Goal: Task Accomplishment & Management: Manage account settings

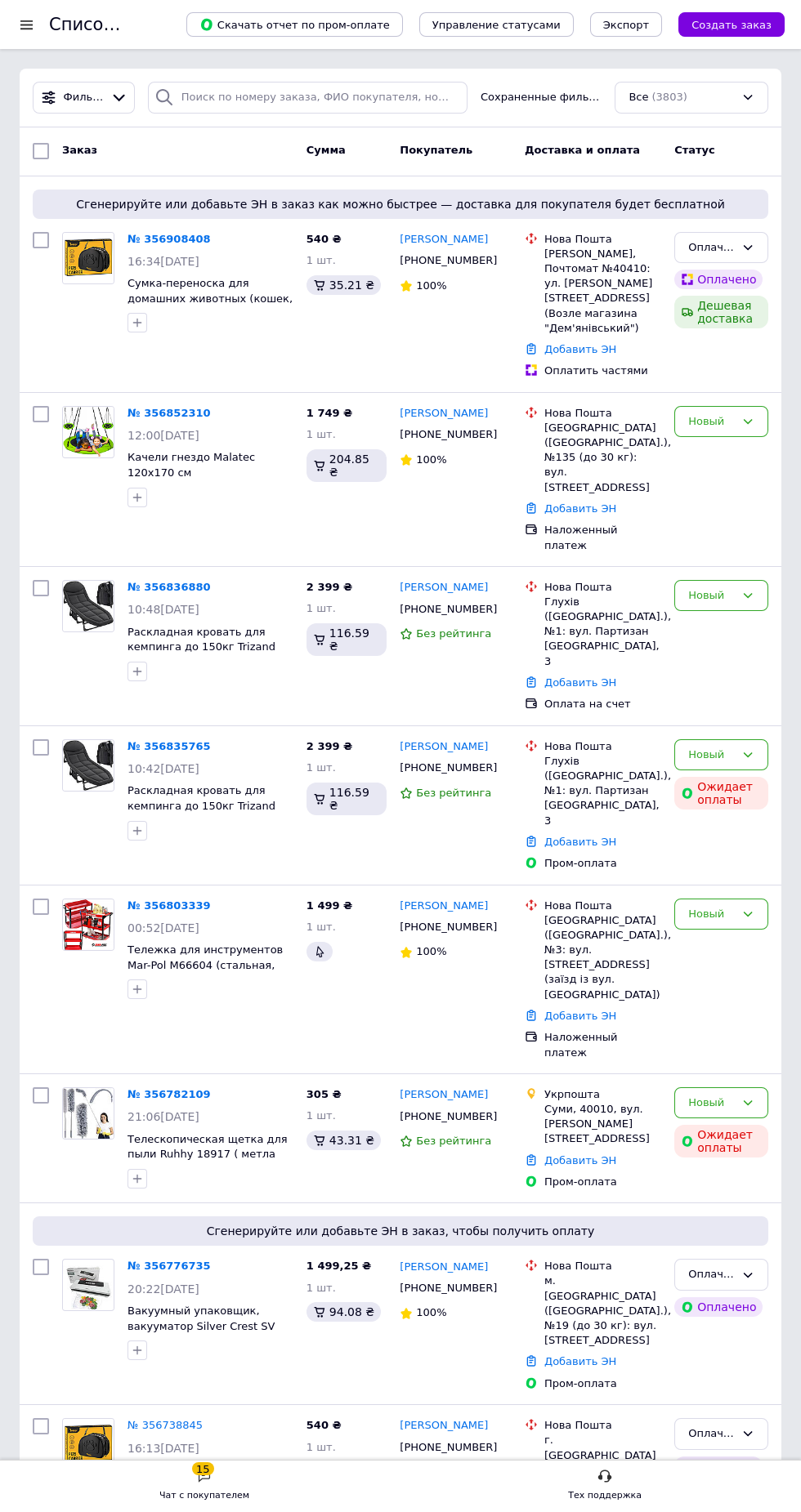
click at [161, 594] on link "№ 356836880" at bounding box center [169, 587] width 84 height 13
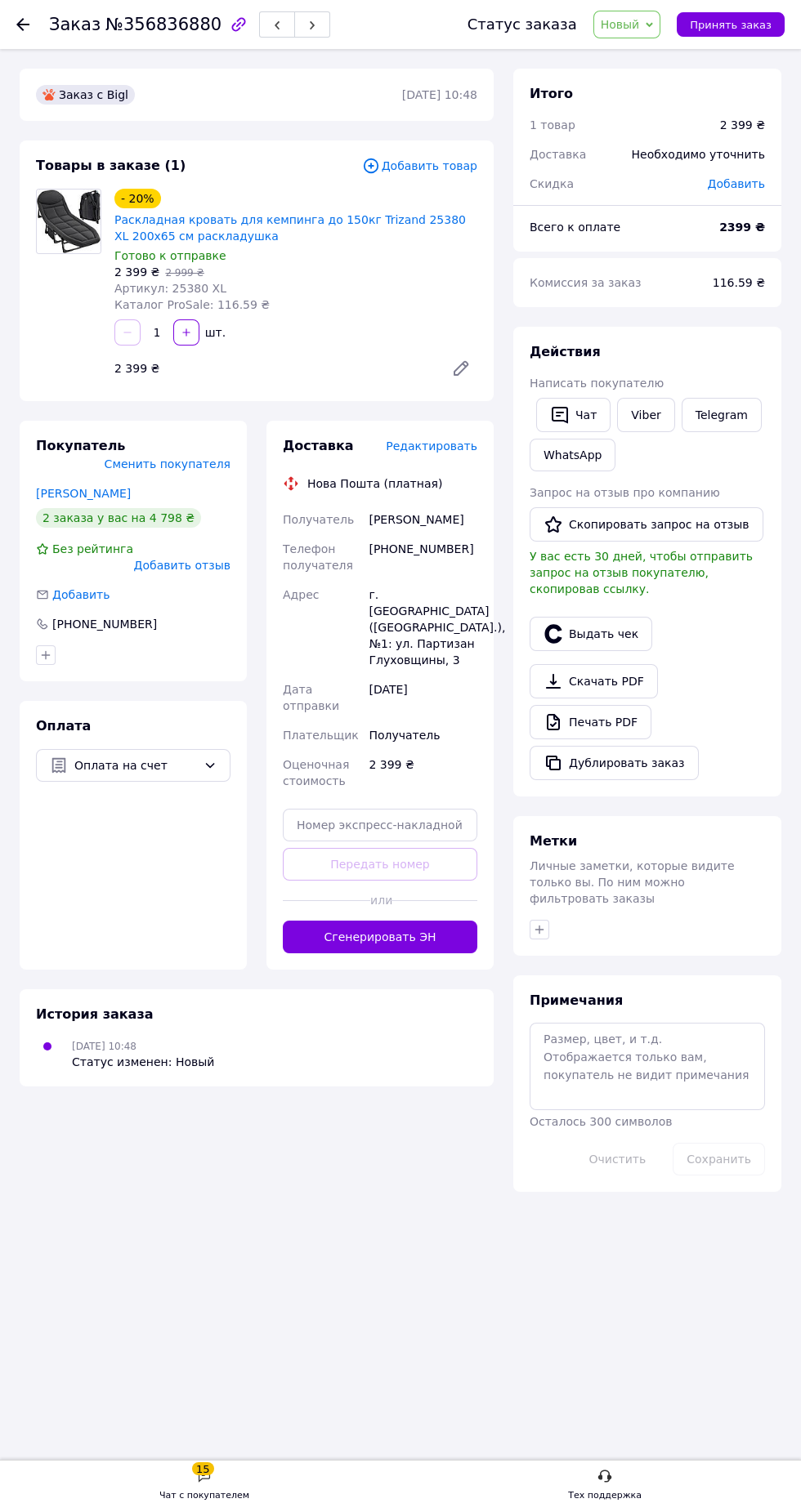
click at [186, 757] on span "Оплата на счет" at bounding box center [135, 766] width 123 height 18
click at [182, 854] on span "Наложенный платеж" at bounding box center [145, 862] width 142 height 17
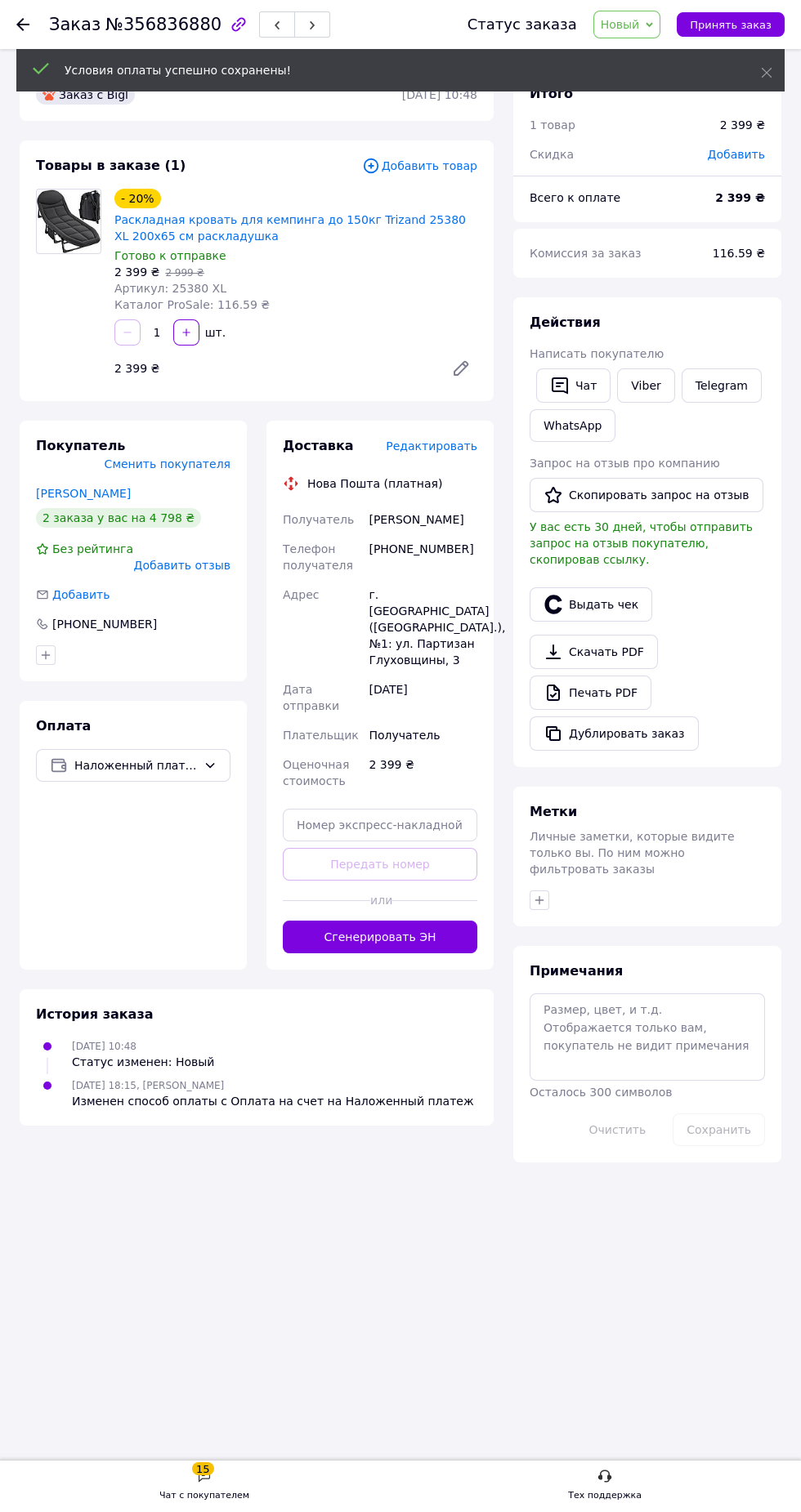
click at [435, 920] on button "Сгенерировать ЭН" at bounding box center [381, 937] width 195 height 33
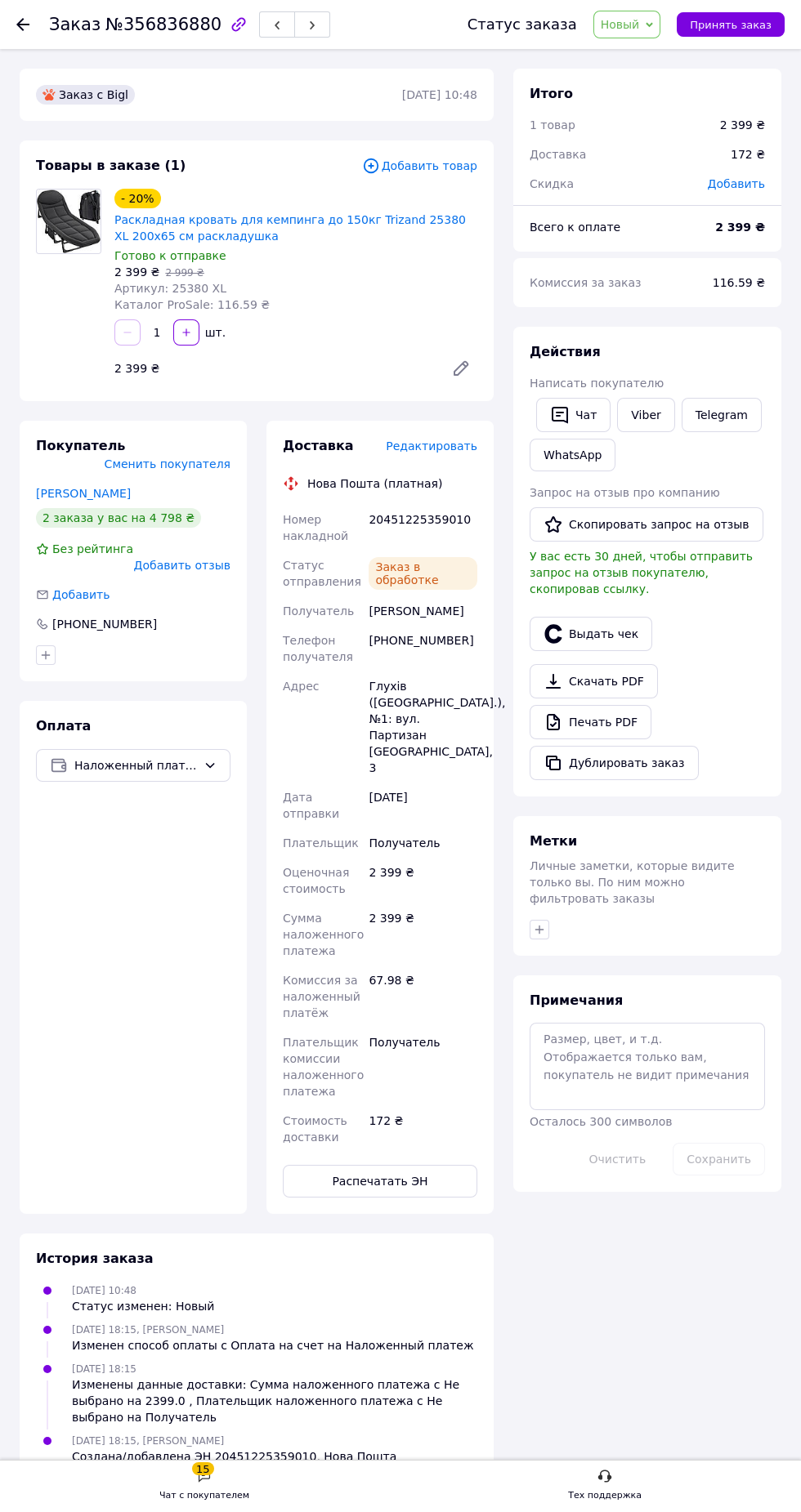
click at [18, 28] on icon at bounding box center [22, 23] width 13 height 13
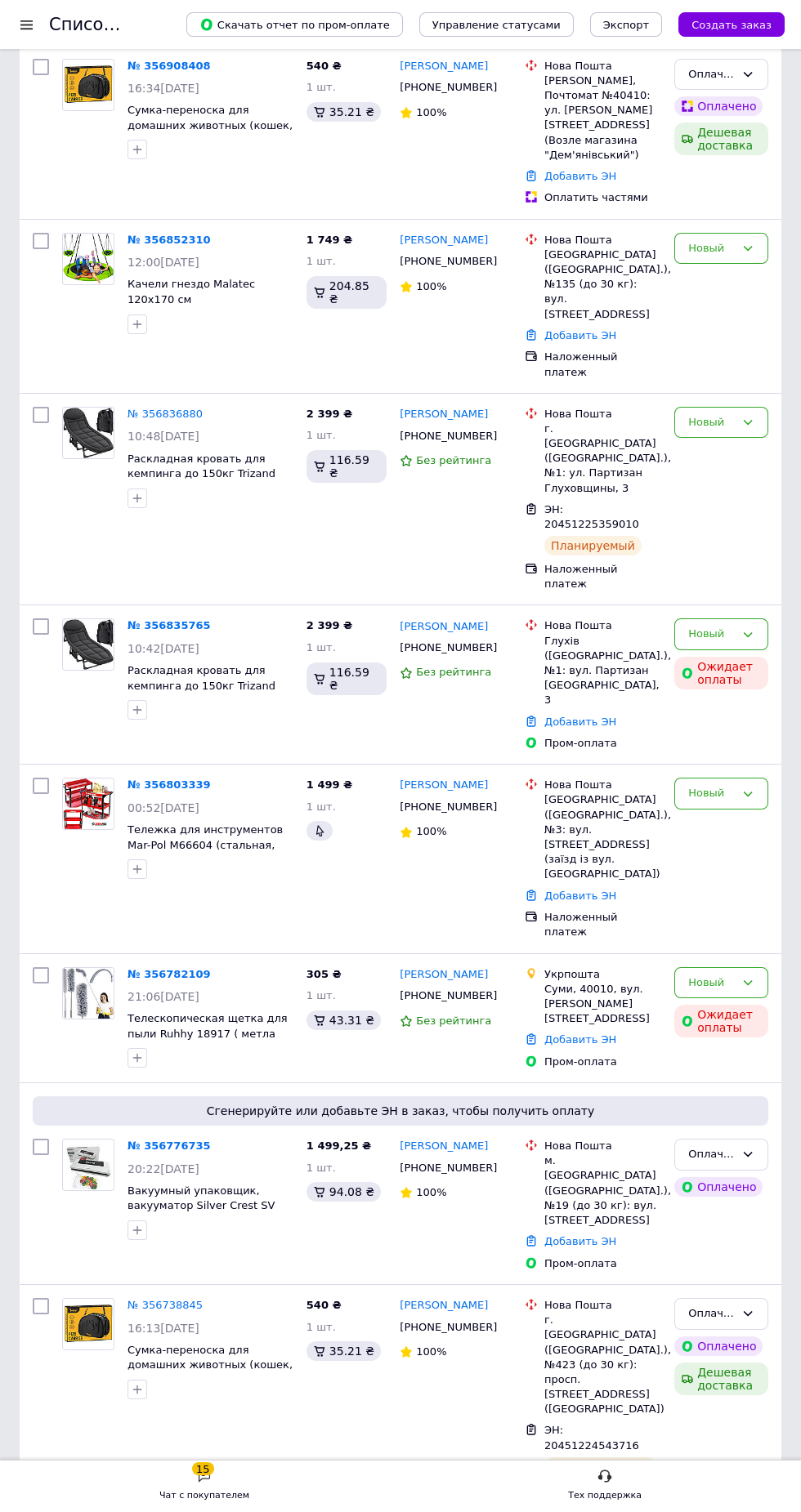
scroll to position [192, 0]
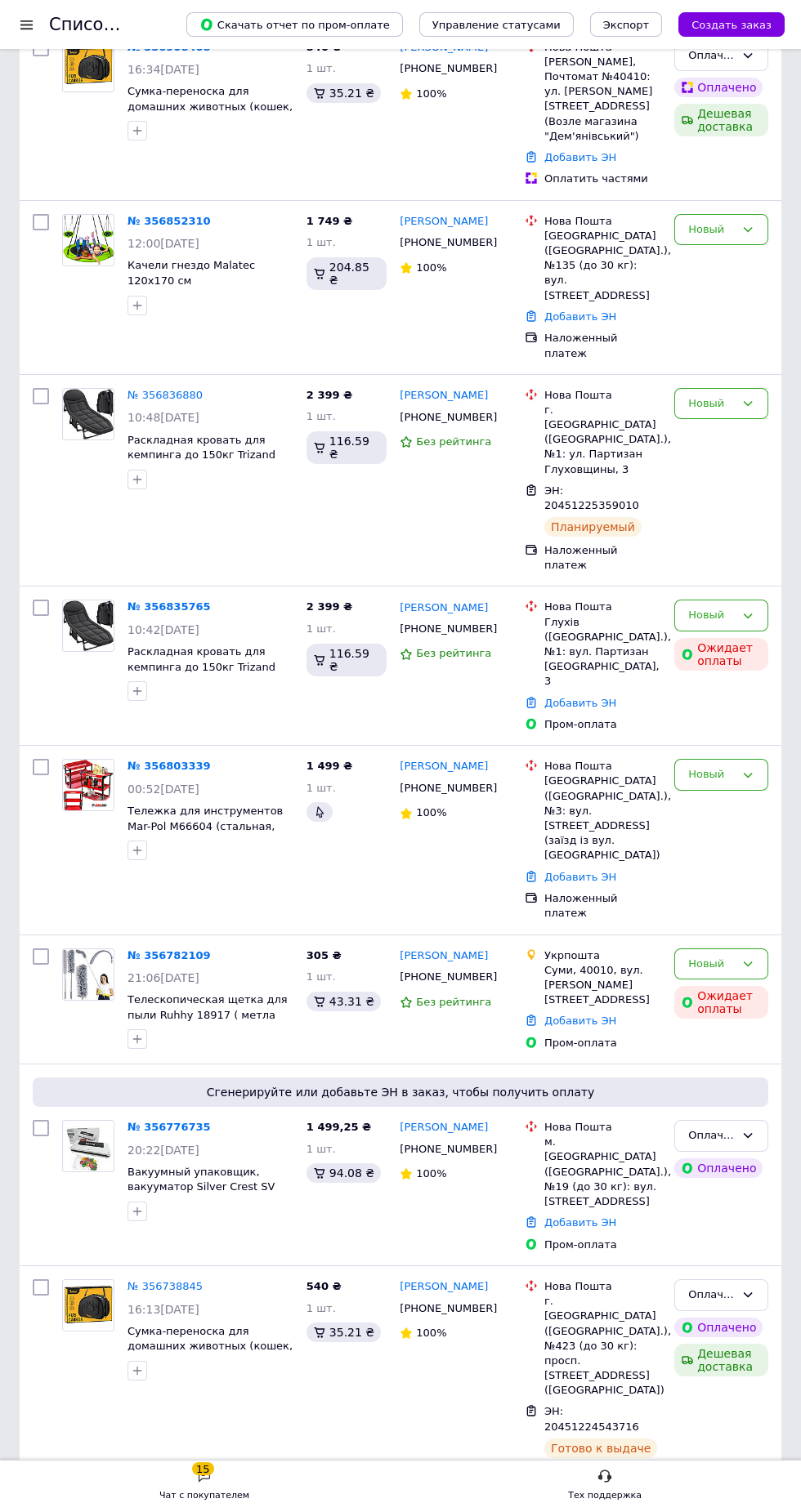
click at [146, 1121] on link "№ 356776735" at bounding box center [169, 1127] width 84 height 13
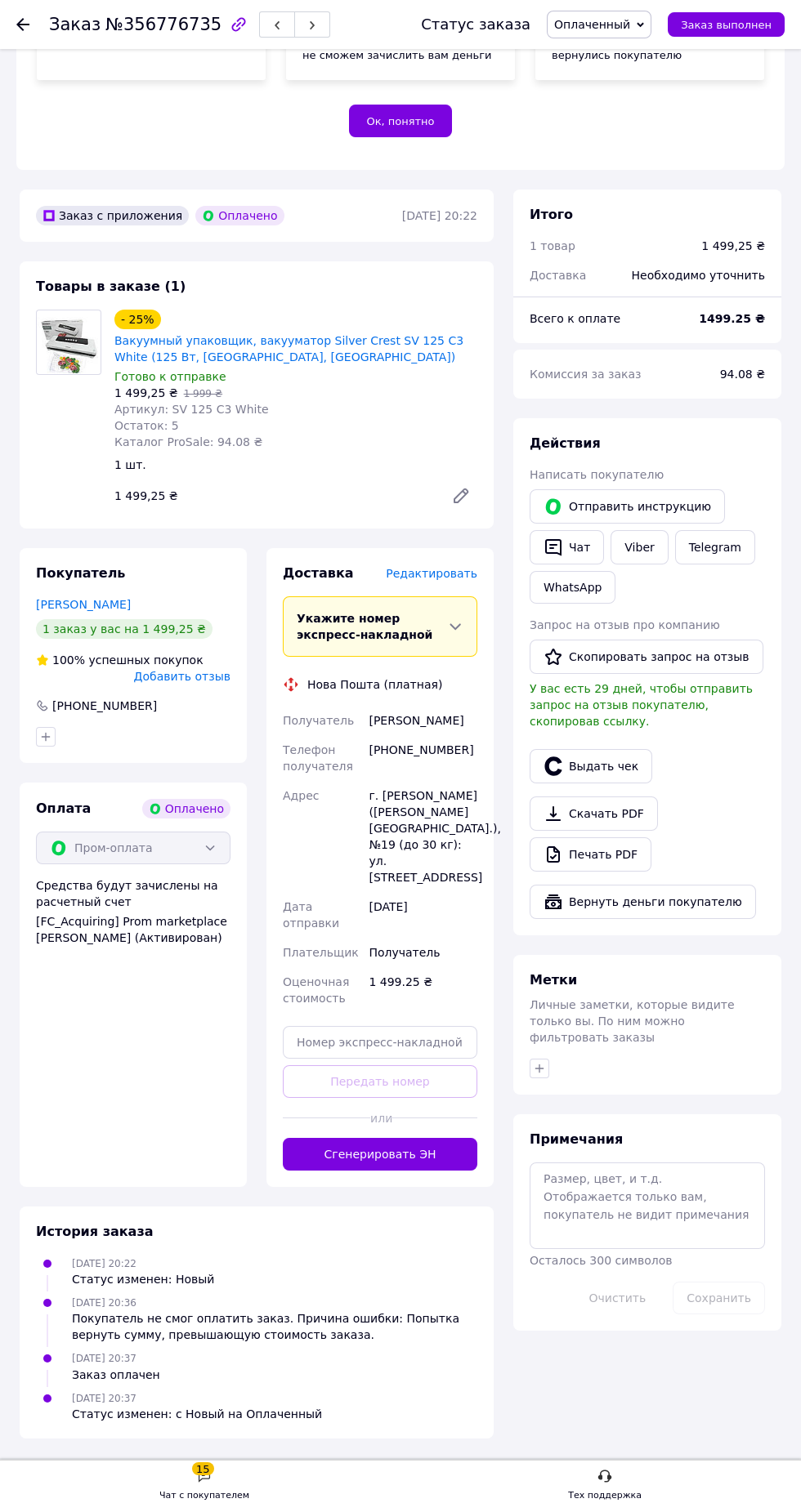
scroll to position [481, 0]
click at [468, 1170] on button "Сгенерировать ЭН" at bounding box center [381, 1155] width 195 height 33
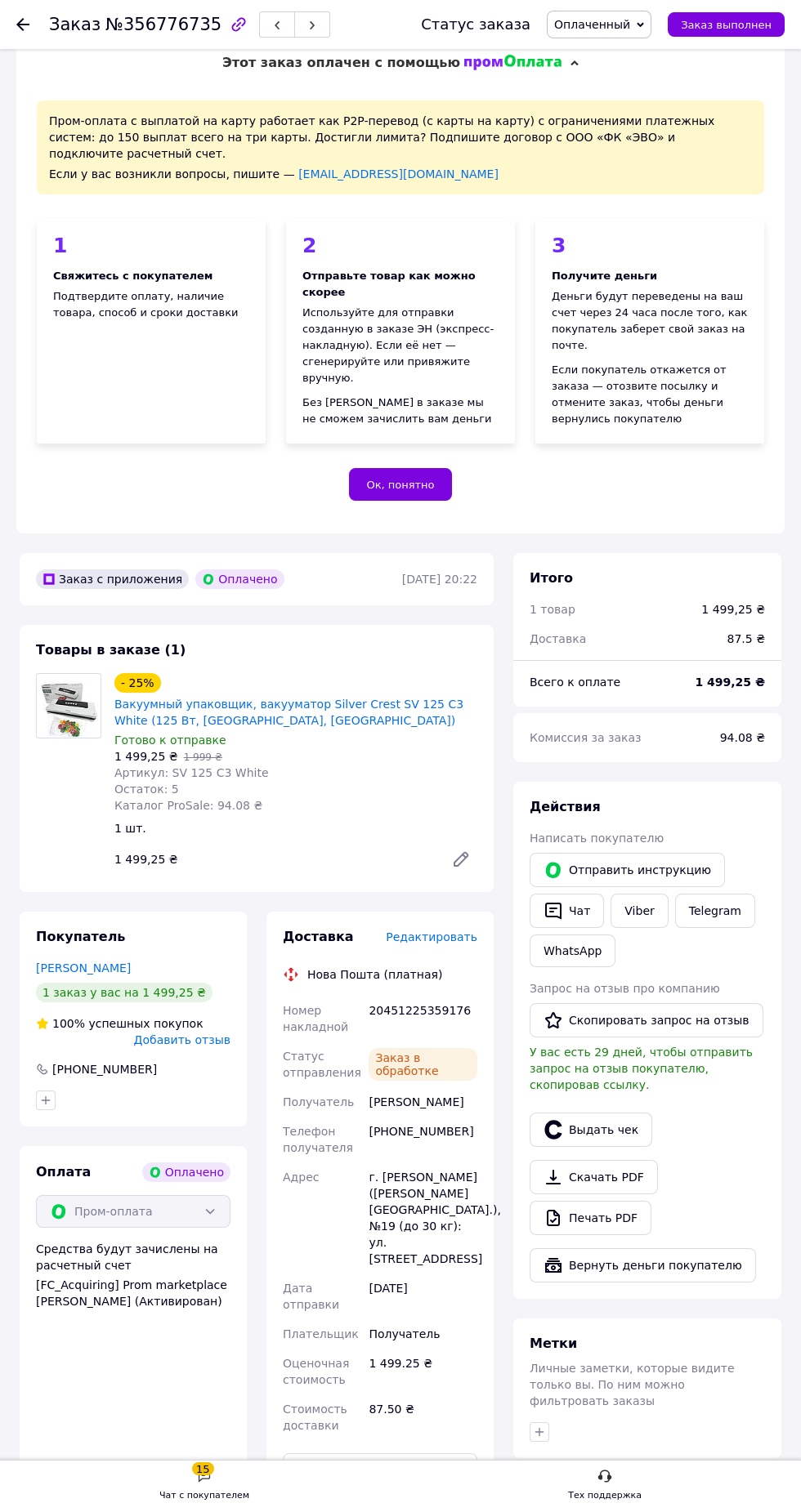
scroll to position [0, 0]
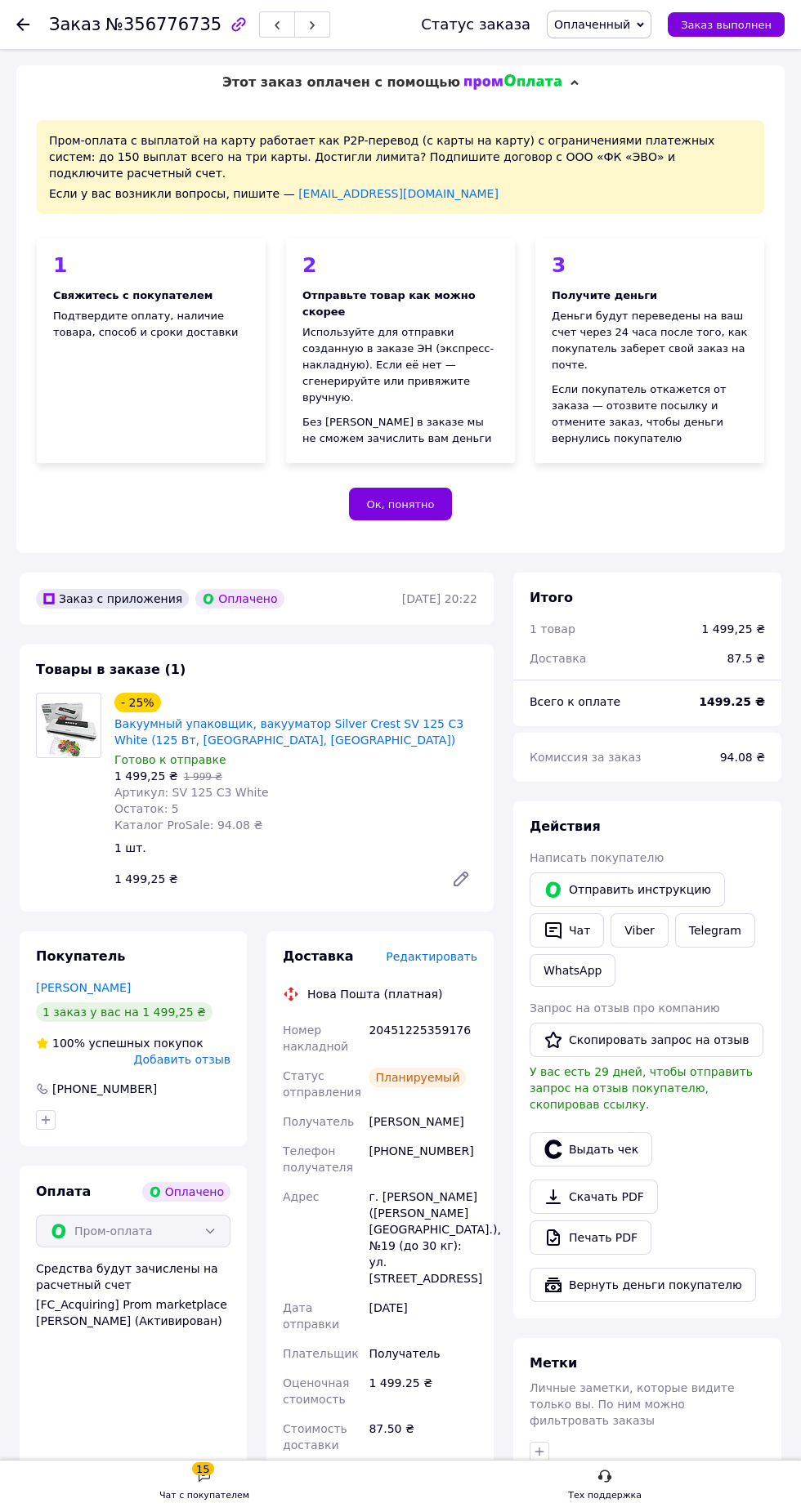
click at [21, 23] on use at bounding box center [22, 23] width 13 height 13
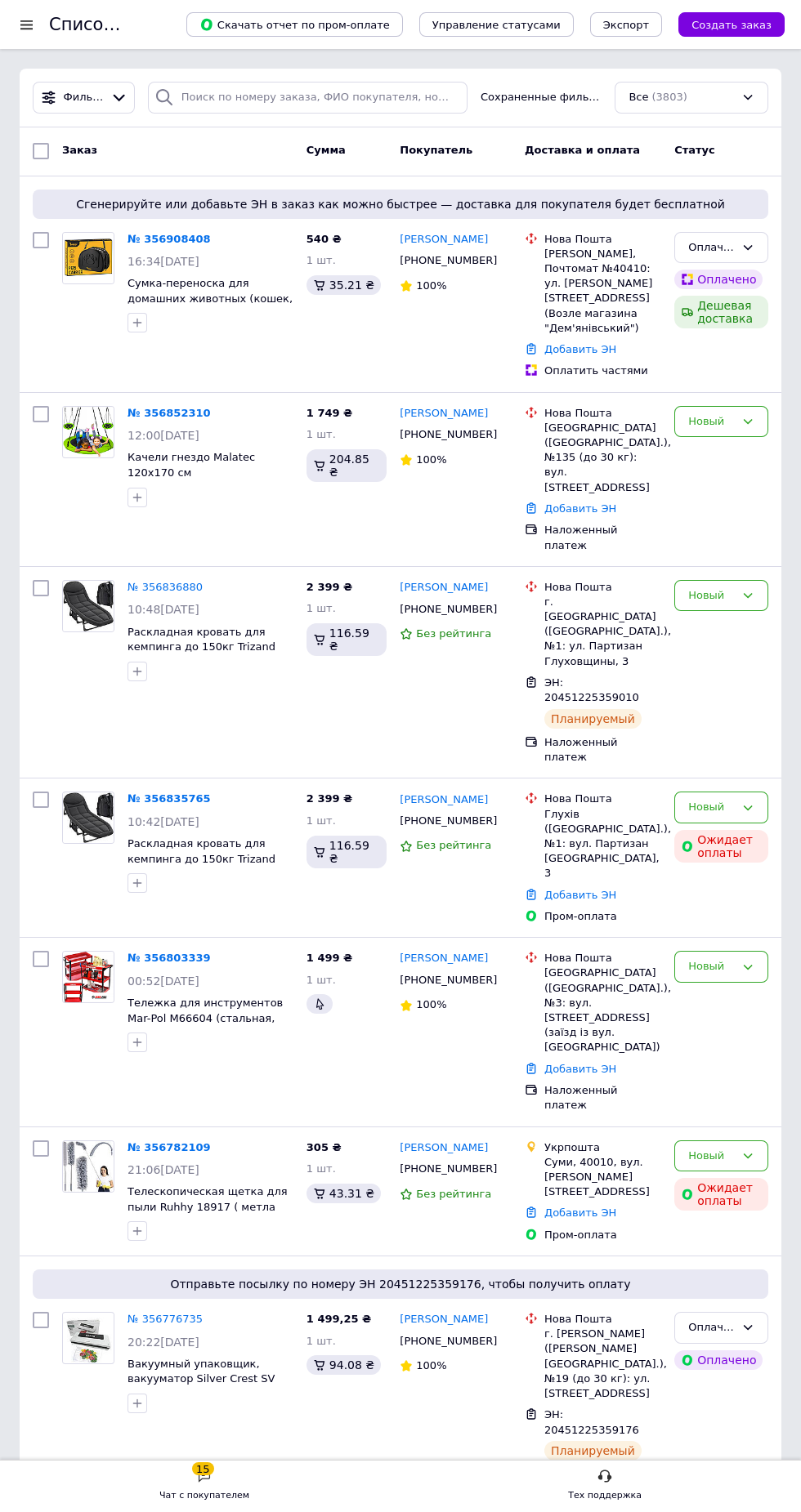
click at [173, 952] on link "№ 356803339" at bounding box center [169, 957] width 84 height 13
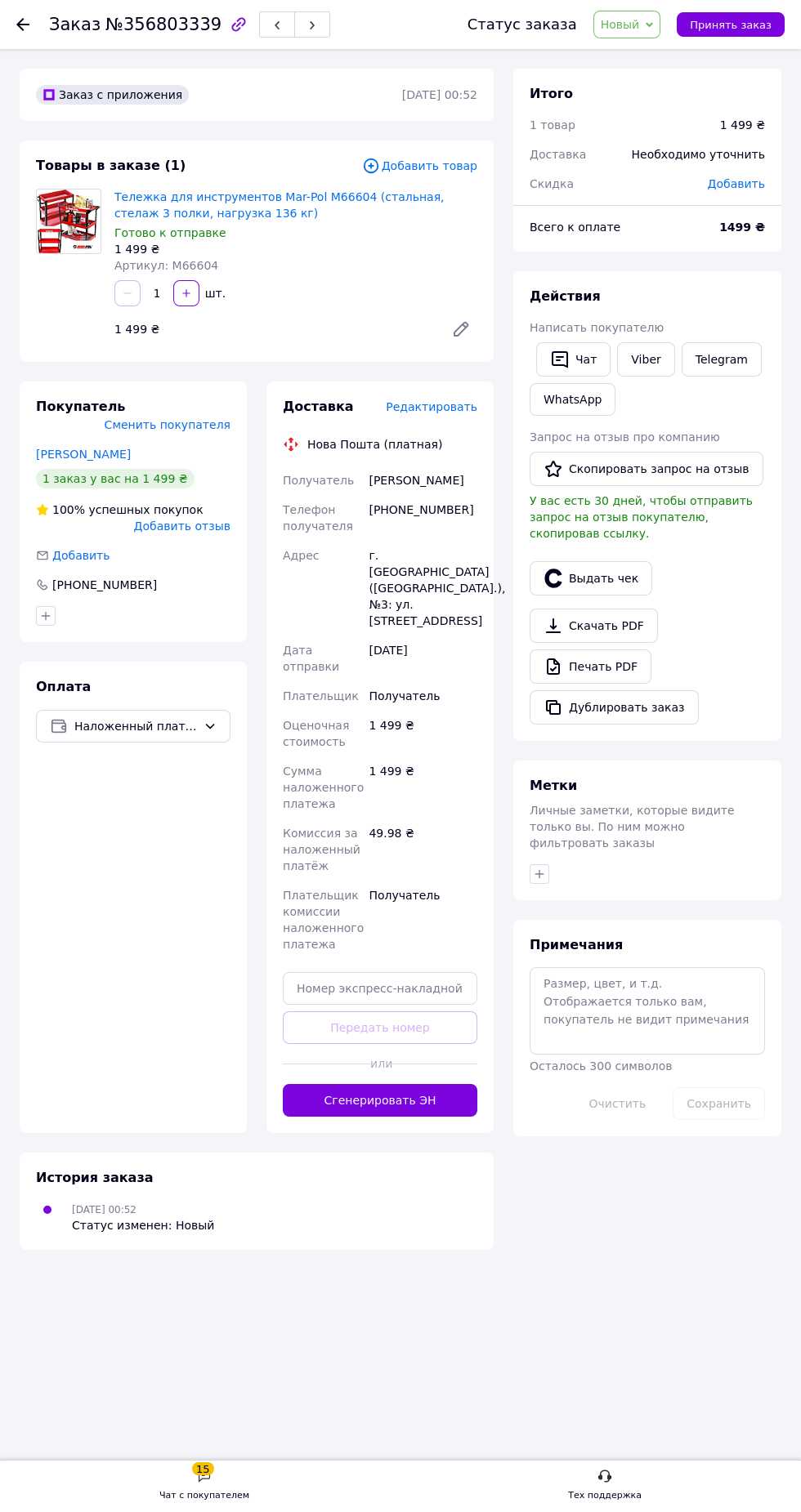
click at [430, 1099] on button "Сгенерировать ЭН" at bounding box center [381, 1100] width 195 height 33
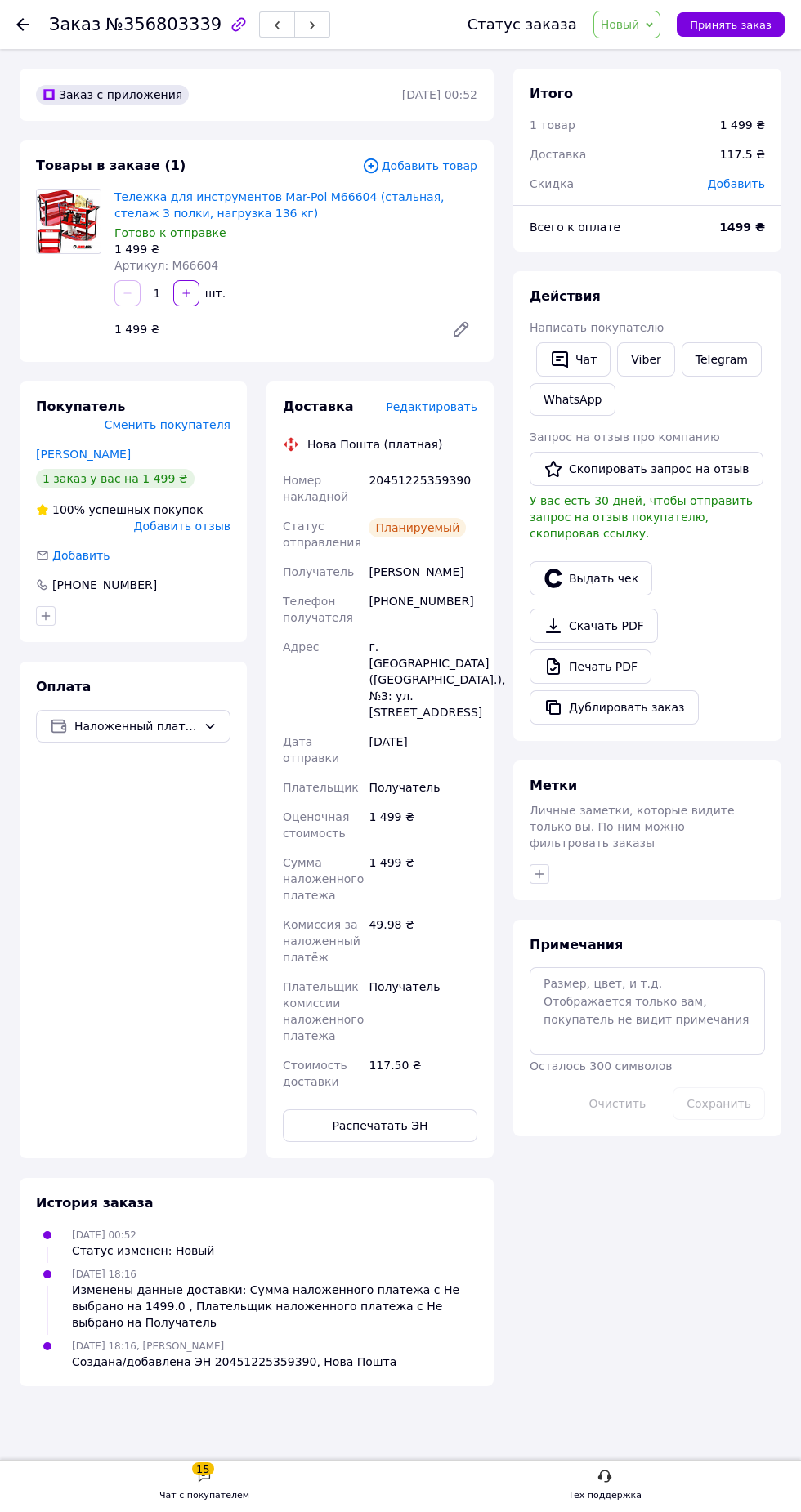
click at [23, 23] on use at bounding box center [22, 23] width 13 height 13
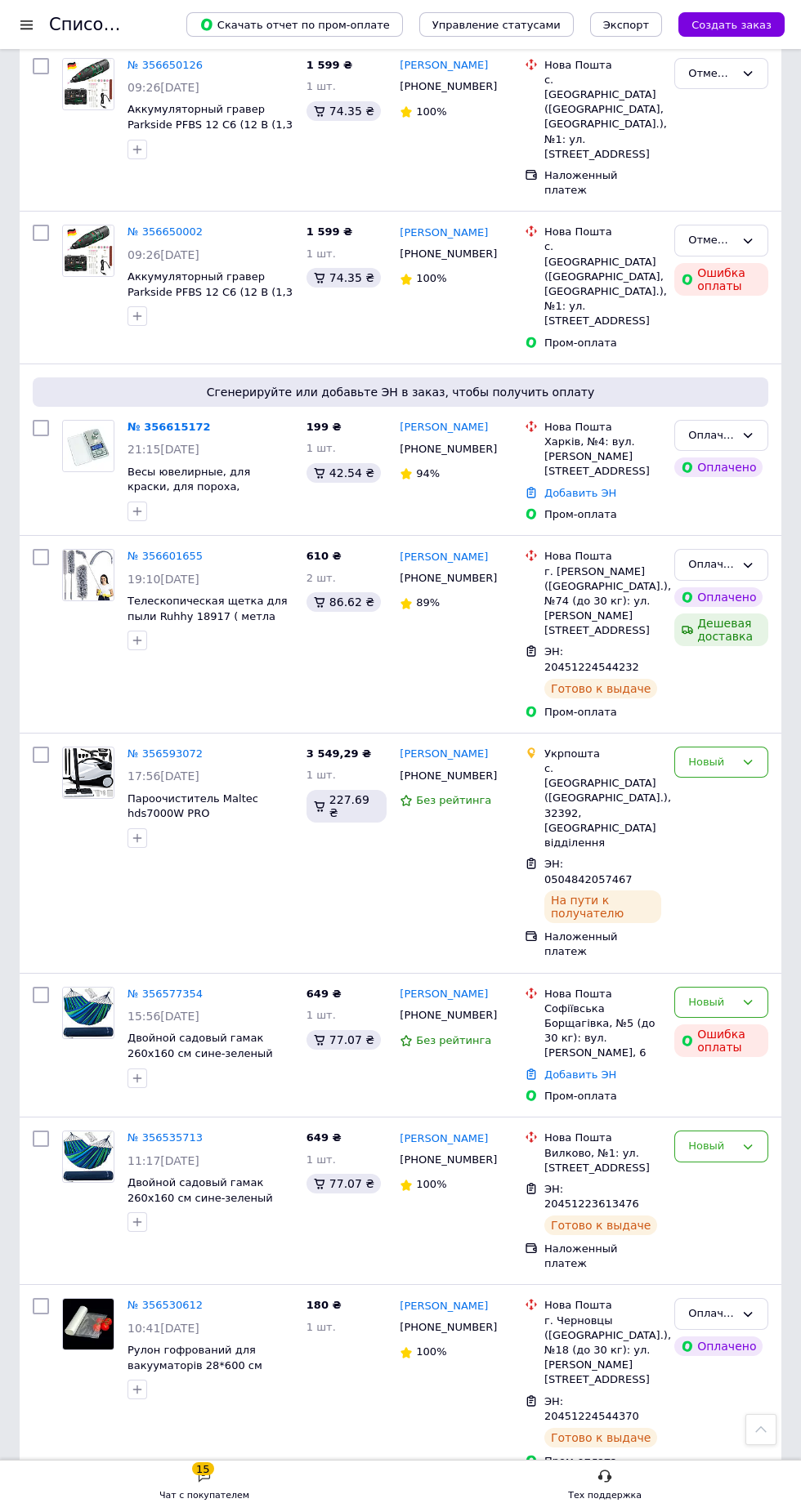
scroll to position [2289, 0]
click at [153, 420] on link "№ 356615172" at bounding box center [169, 426] width 84 height 13
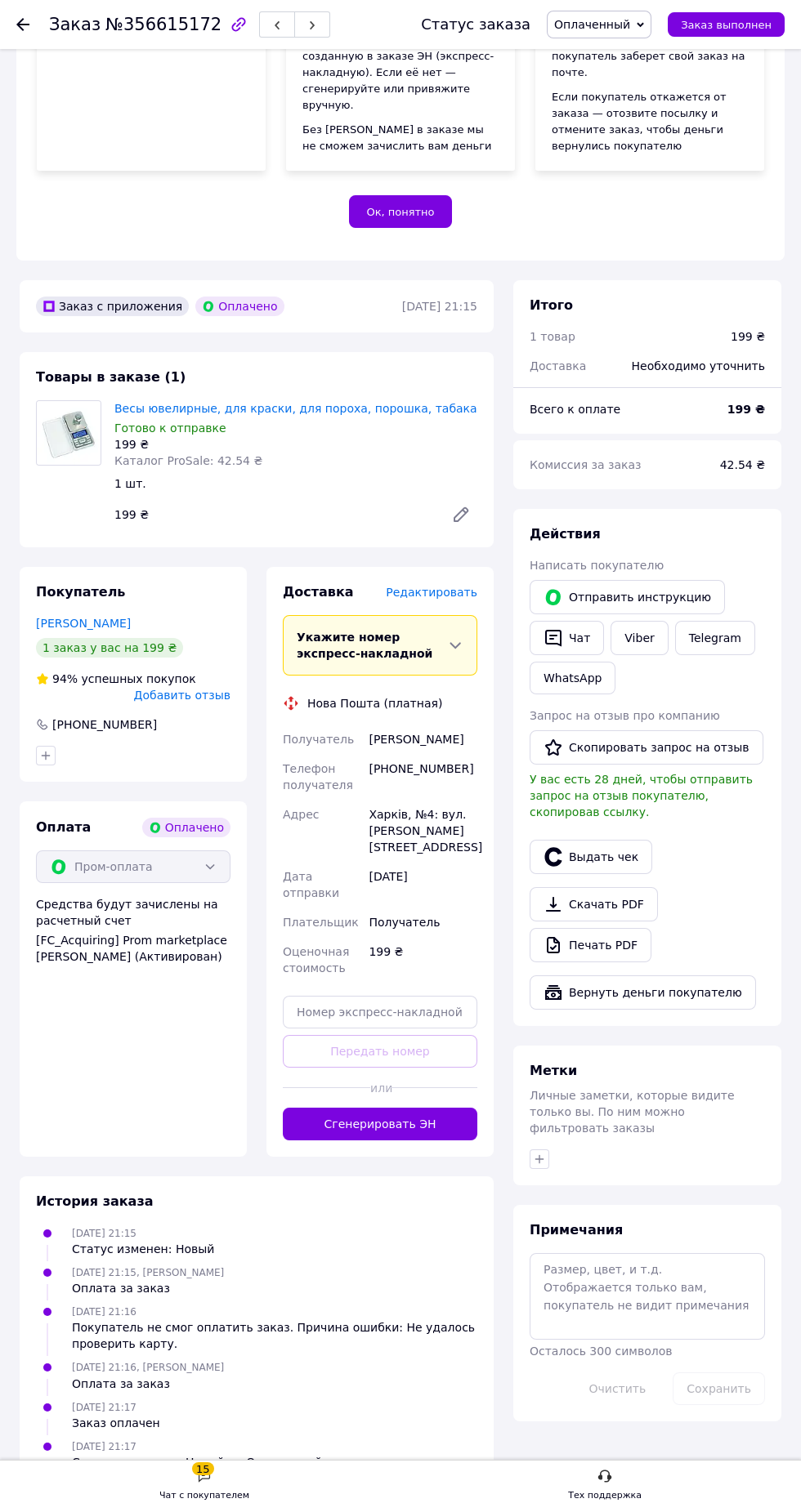
scroll to position [334, 0]
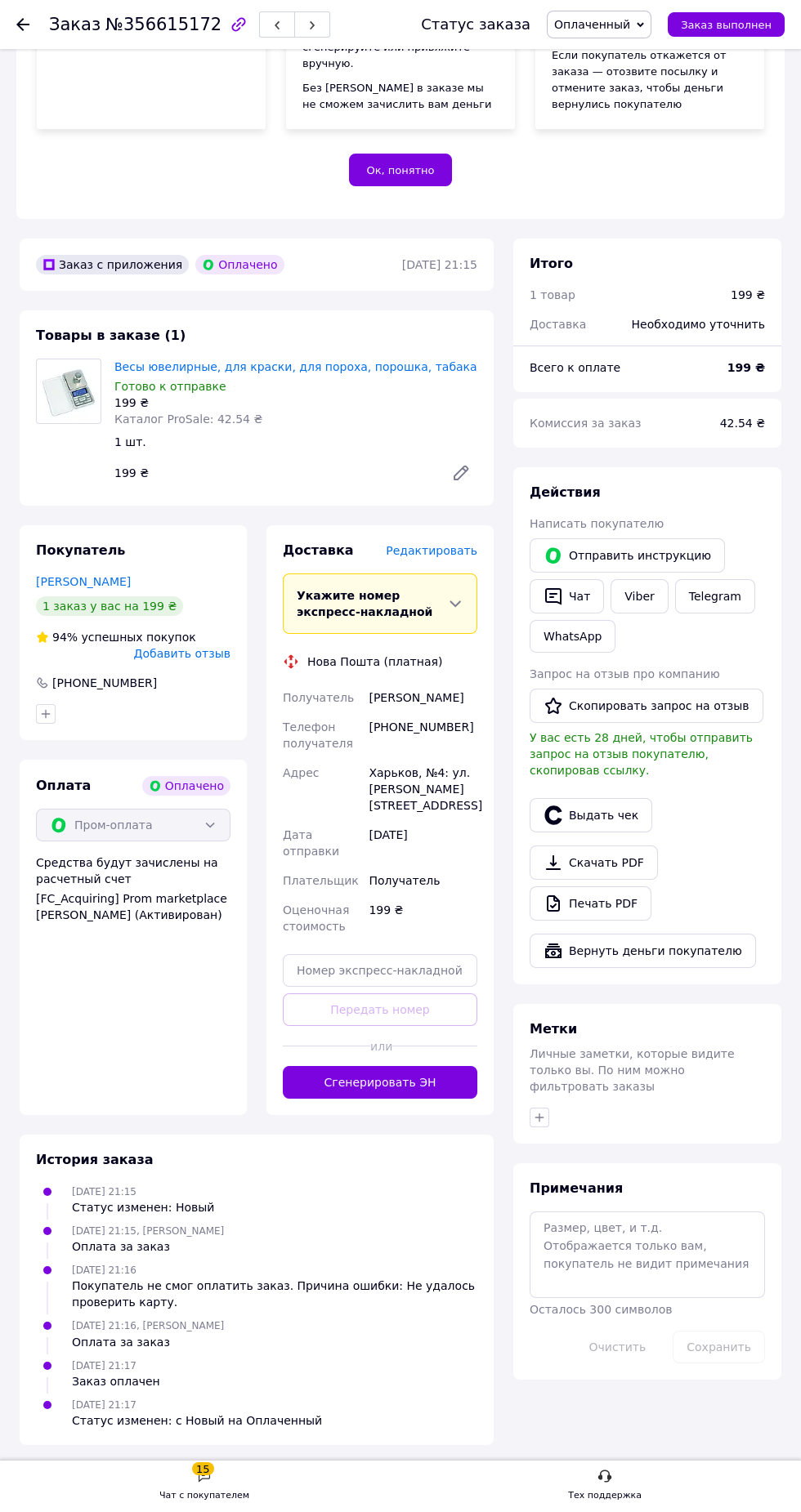
click at [430, 1099] on button "Сгенерировать ЭН" at bounding box center [381, 1083] width 195 height 33
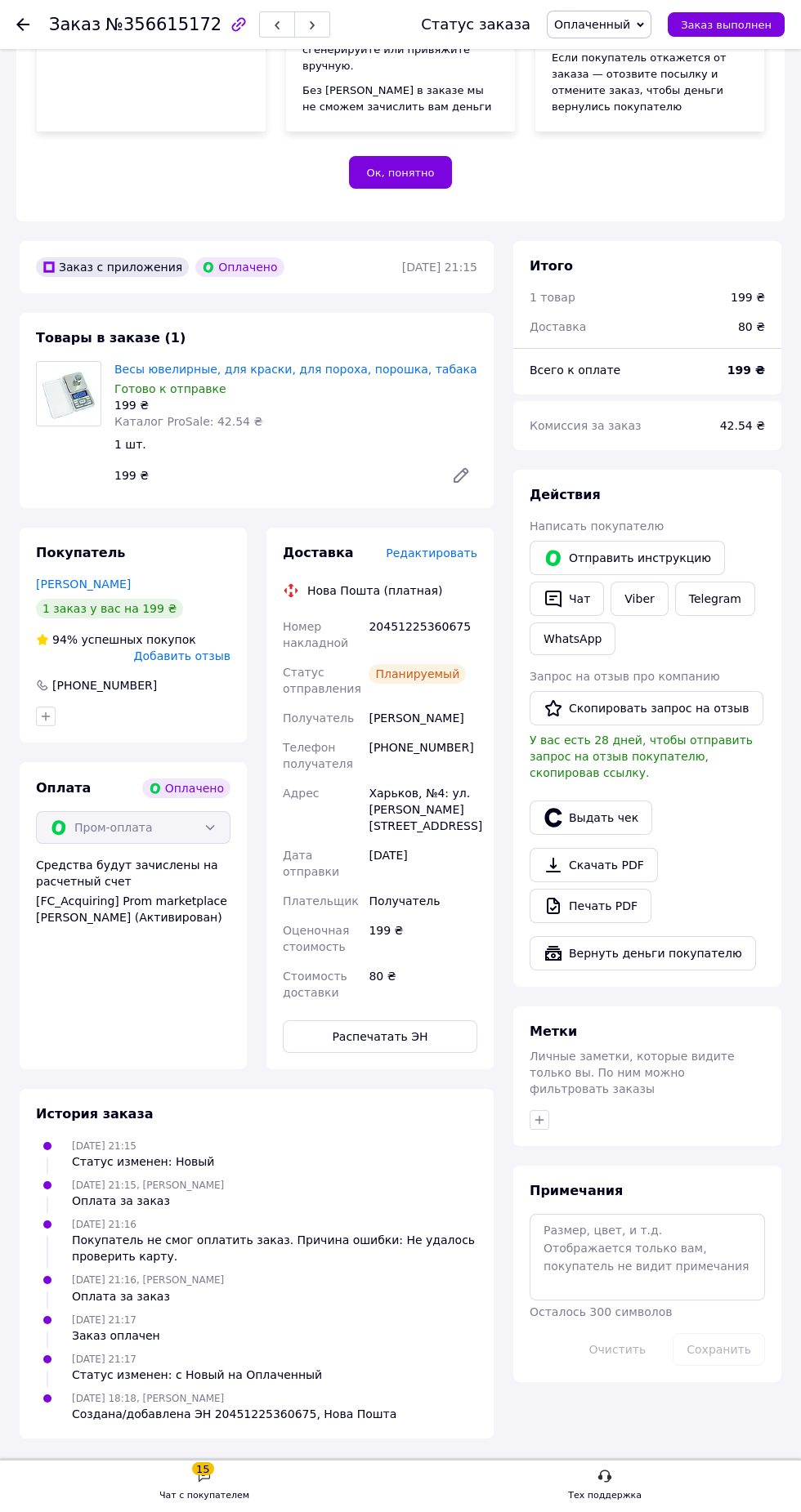
click at [49, 20] on div at bounding box center [33, 24] width 33 height 49
click at [23, 26] on icon at bounding box center [22, 23] width 13 height 13
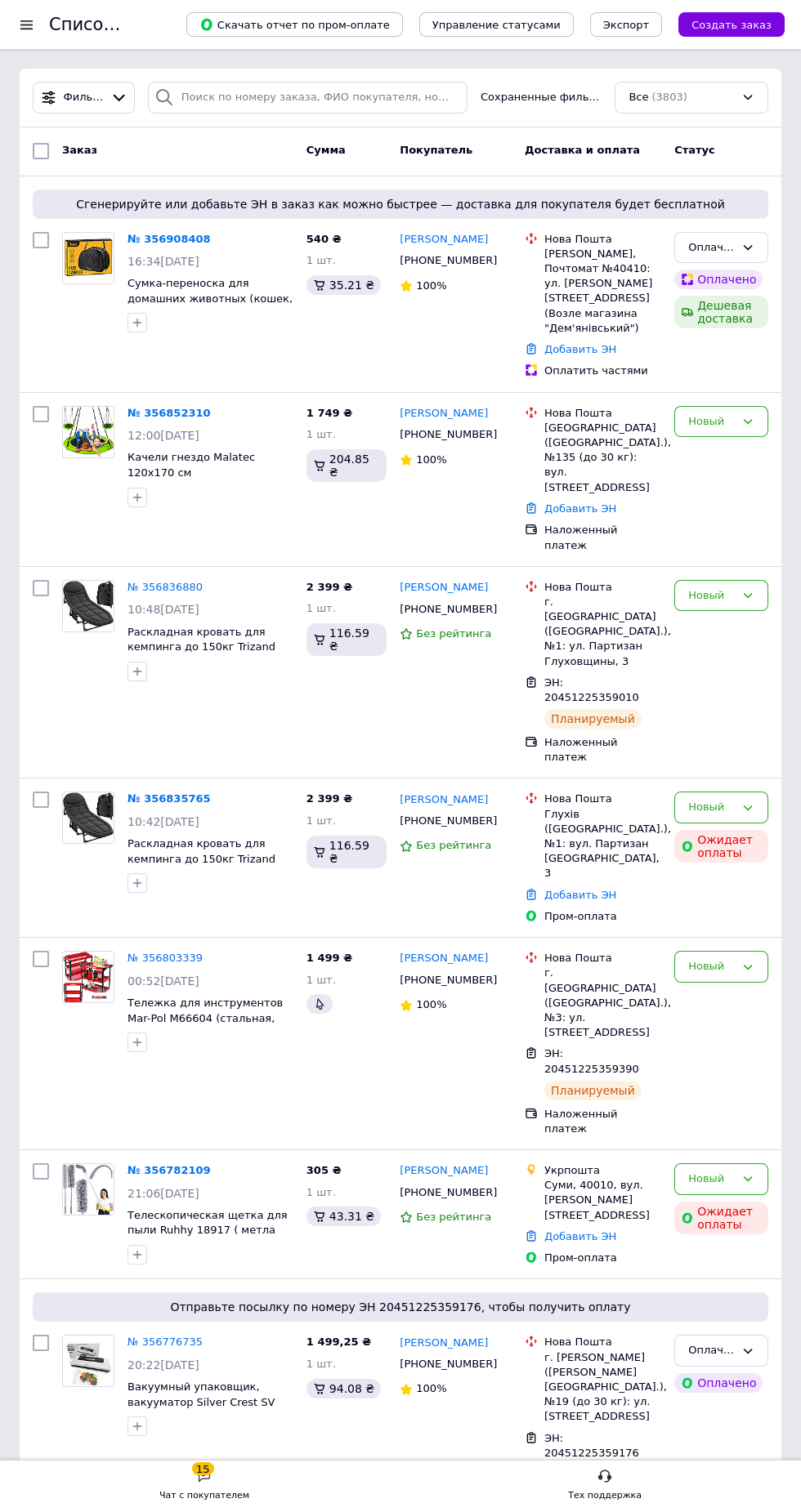
click at [156, 203] on span "Сгенерируйте или добавьте ЭН в заказ как можно быстрее — доставка для покупател…" at bounding box center [400, 204] width 722 height 17
click at [154, 234] on link "№ 356908408" at bounding box center [169, 238] width 84 height 13
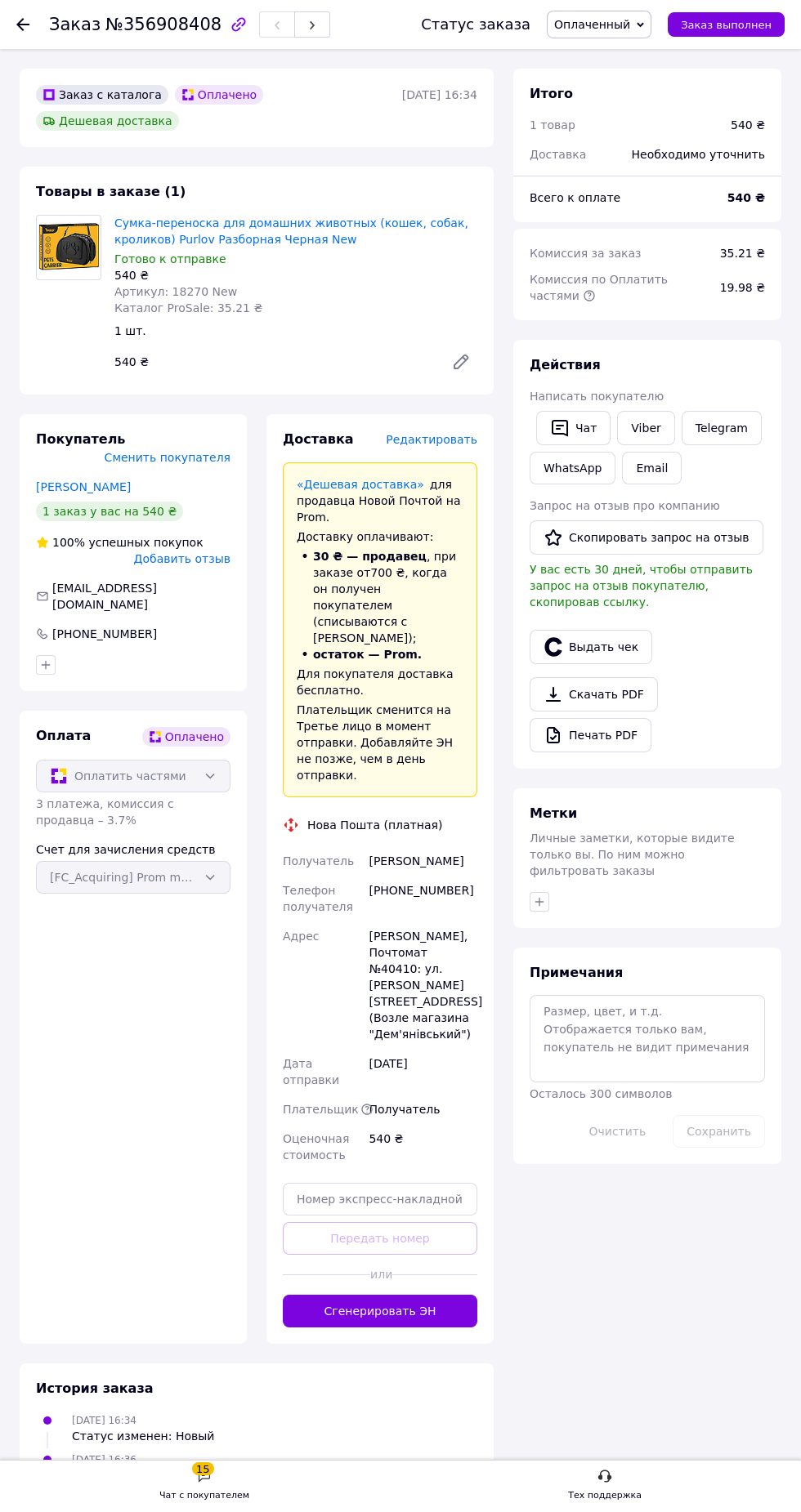
click at [447, 1295] on button "Сгенерировать ЭН" at bounding box center [381, 1312] width 195 height 33
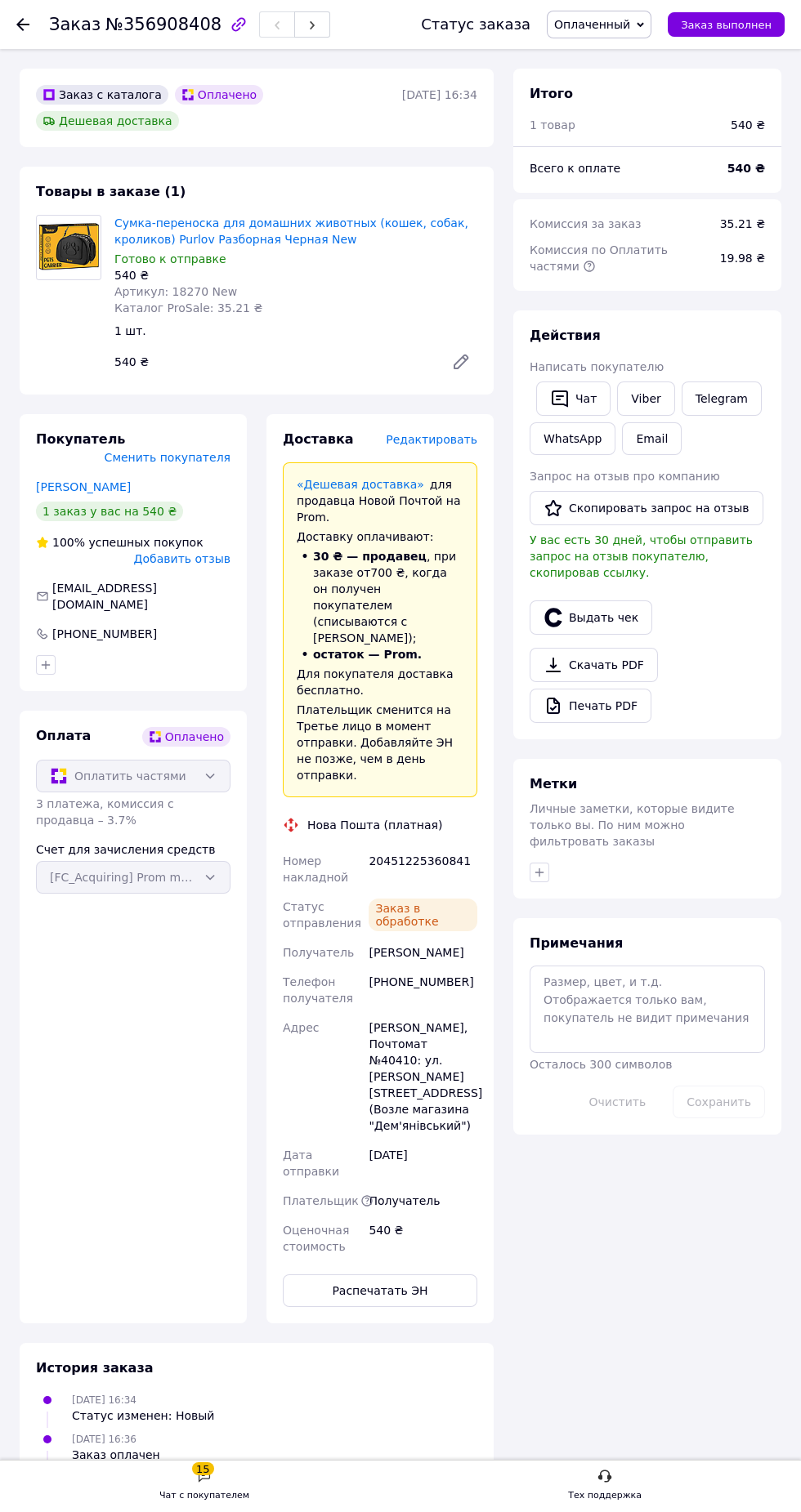
click at [19, 23] on use at bounding box center [22, 23] width 13 height 13
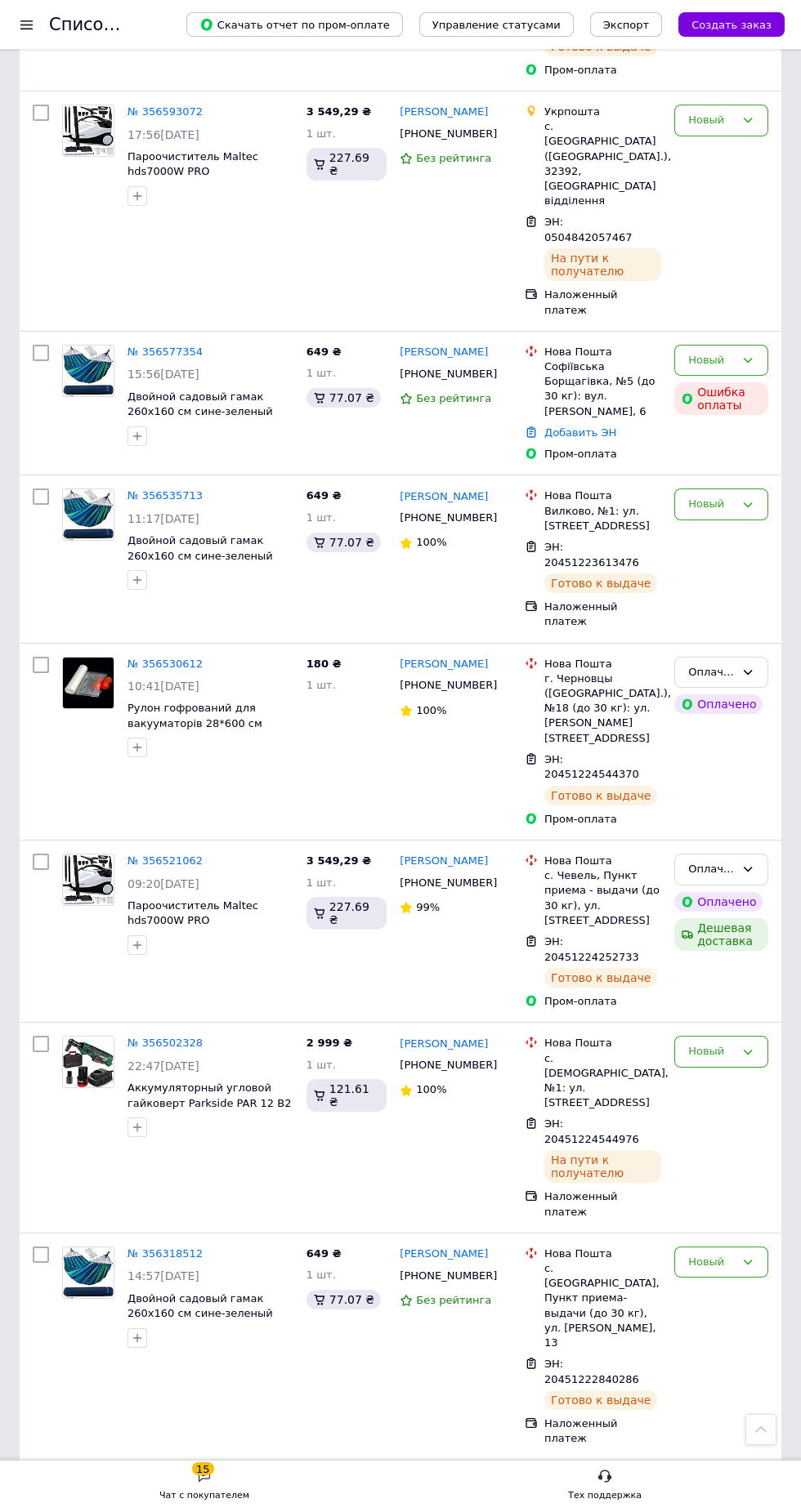
scroll to position [3002, 0]
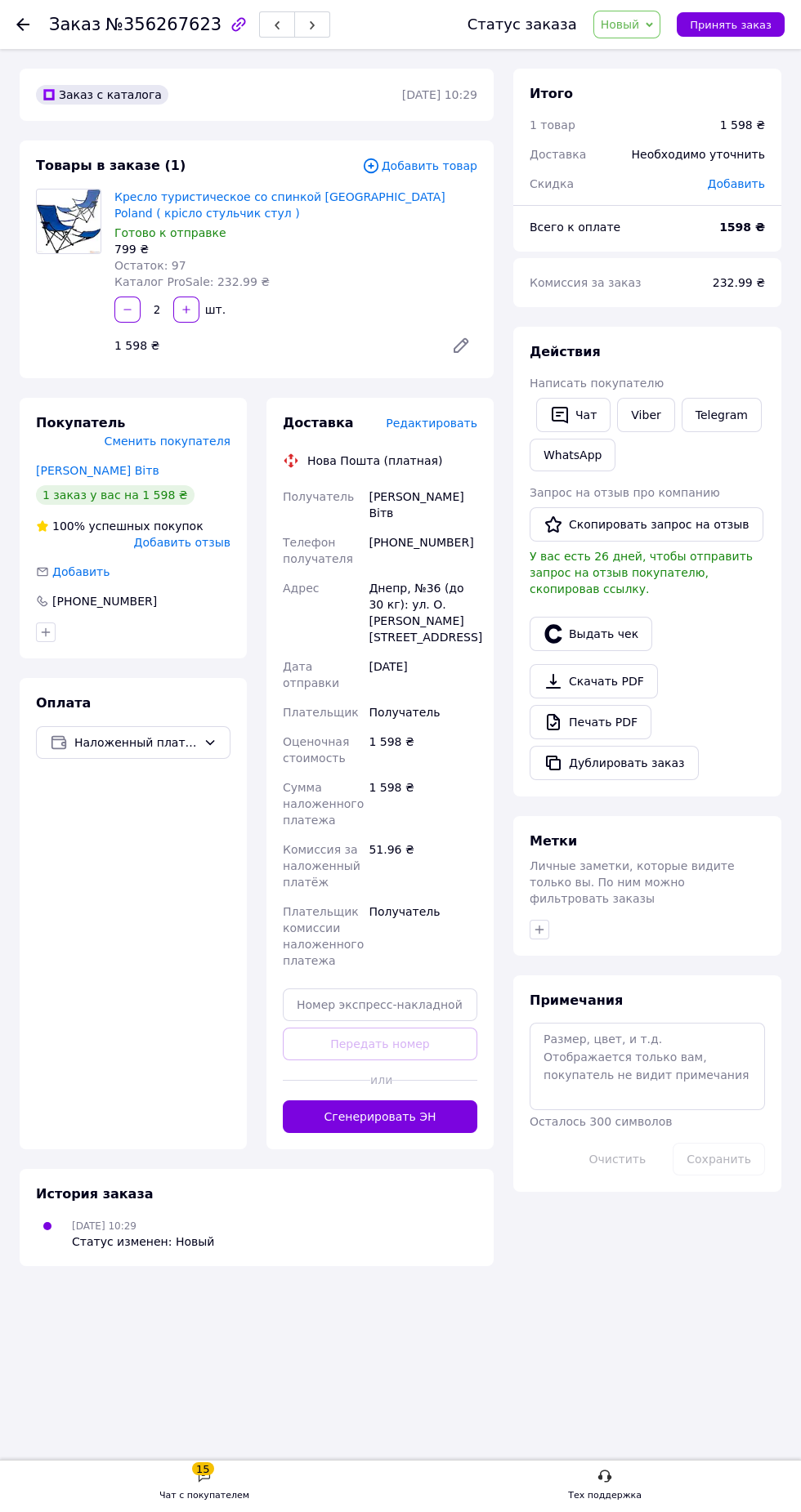
click at [452, 1100] on button "Сгенерировать ЭН" at bounding box center [381, 1117] width 195 height 33
